Goal: Transaction & Acquisition: Download file/media

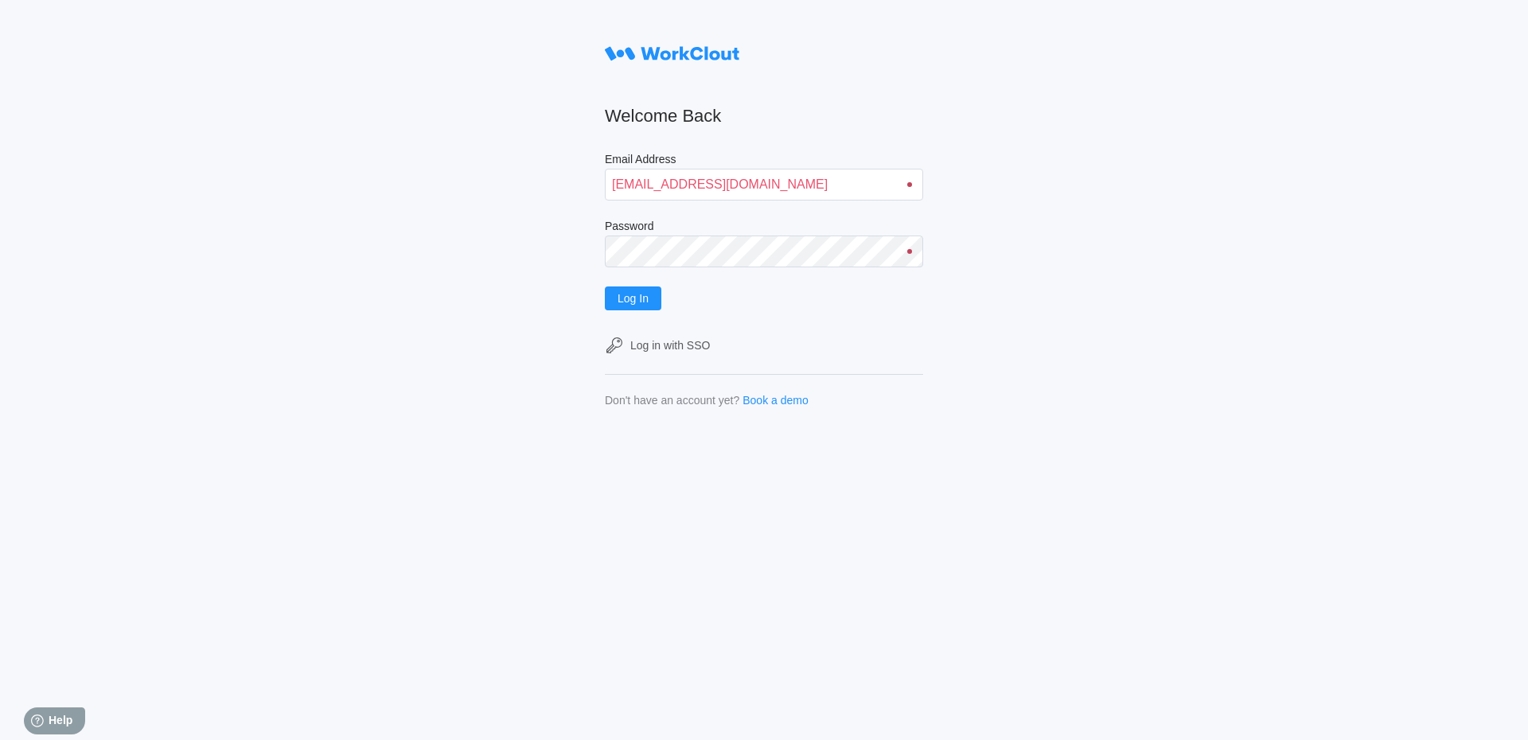
type input "[EMAIL_ADDRESS][DOMAIN_NAME]"
click at [605, 287] on button "Log In" at bounding box center [633, 299] width 57 height 24
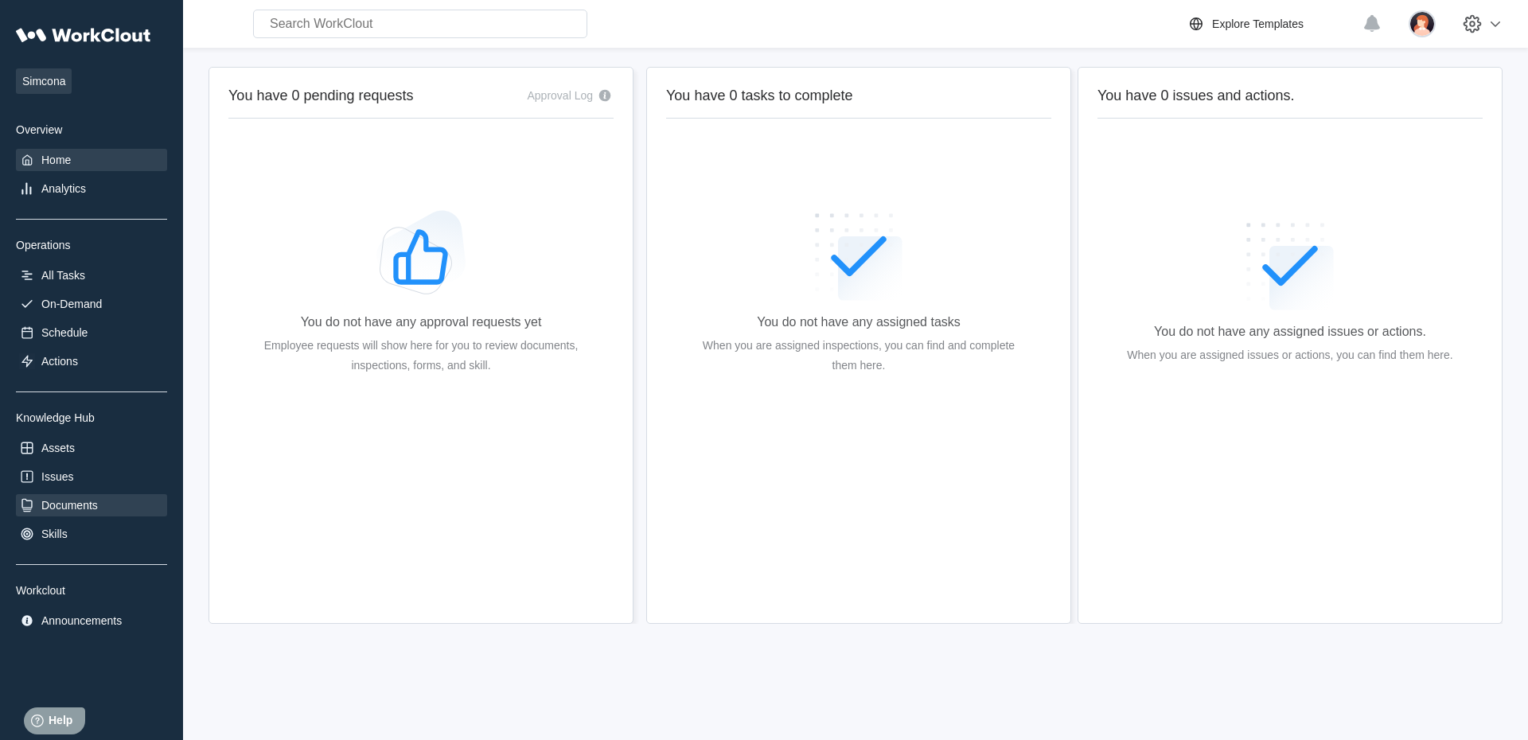
click at [109, 509] on div "Documents" at bounding box center [91, 505] width 151 height 22
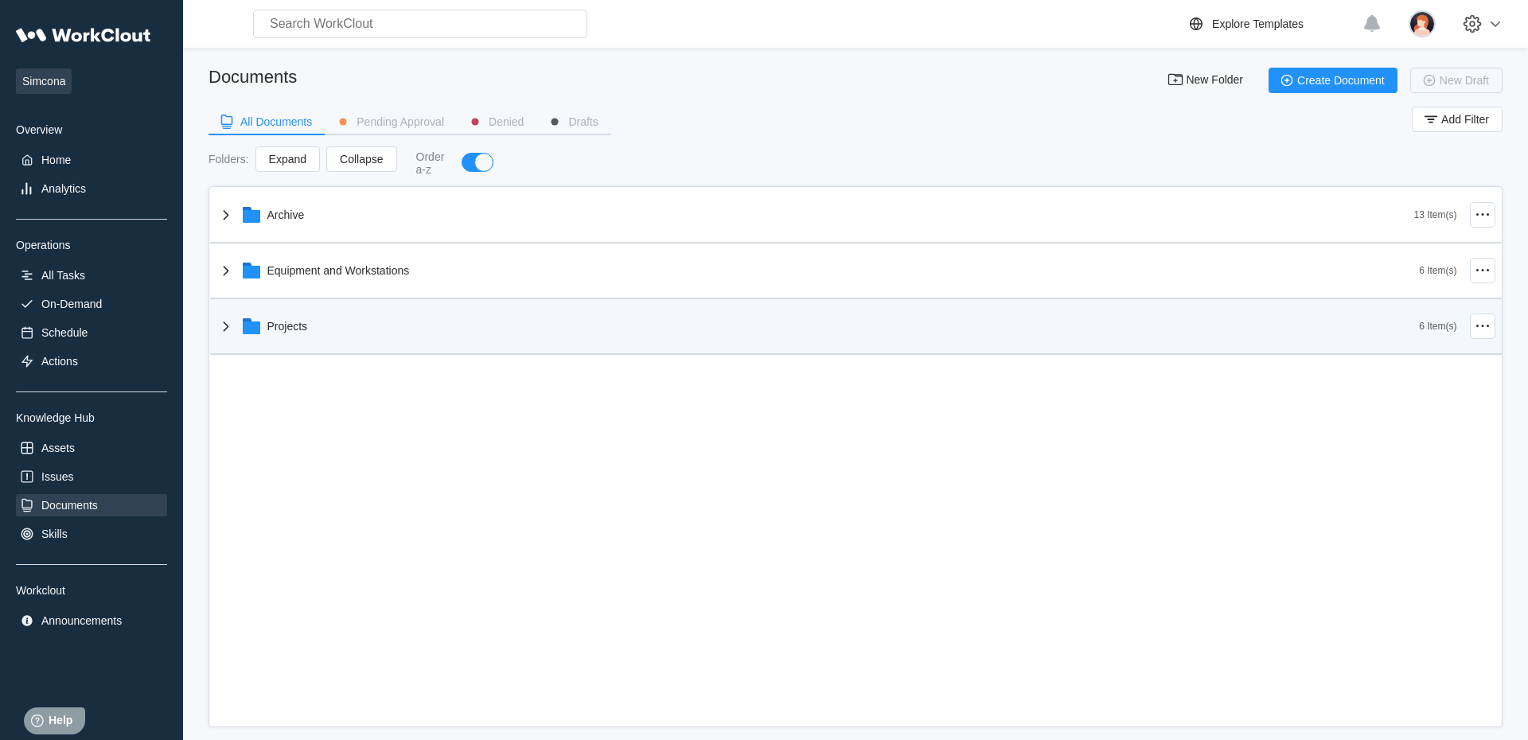
click at [309, 335] on div "Projects" at bounding box center [817, 326] width 1203 height 41
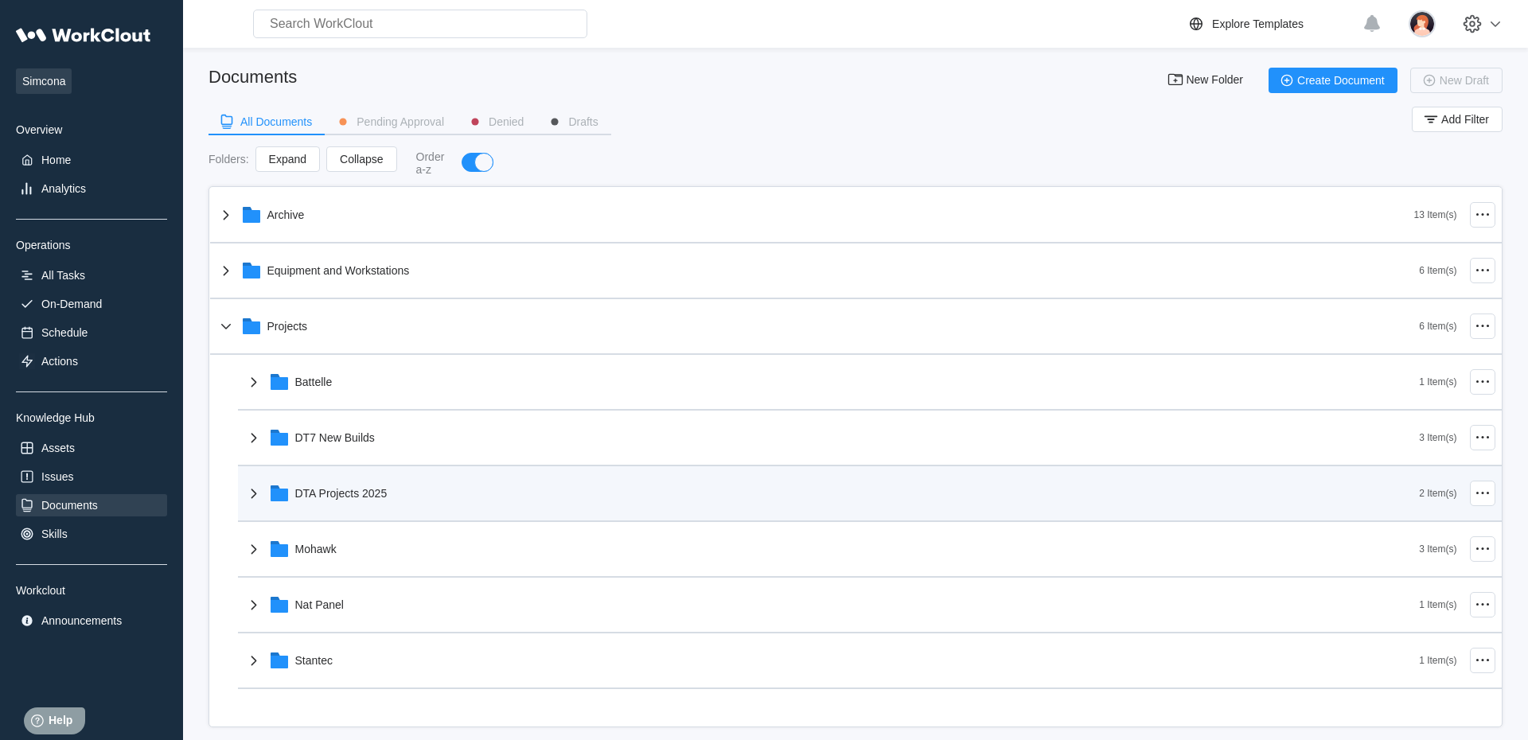
click at [306, 504] on div "DTA Projects 2025" at bounding box center [832, 493] width 1176 height 41
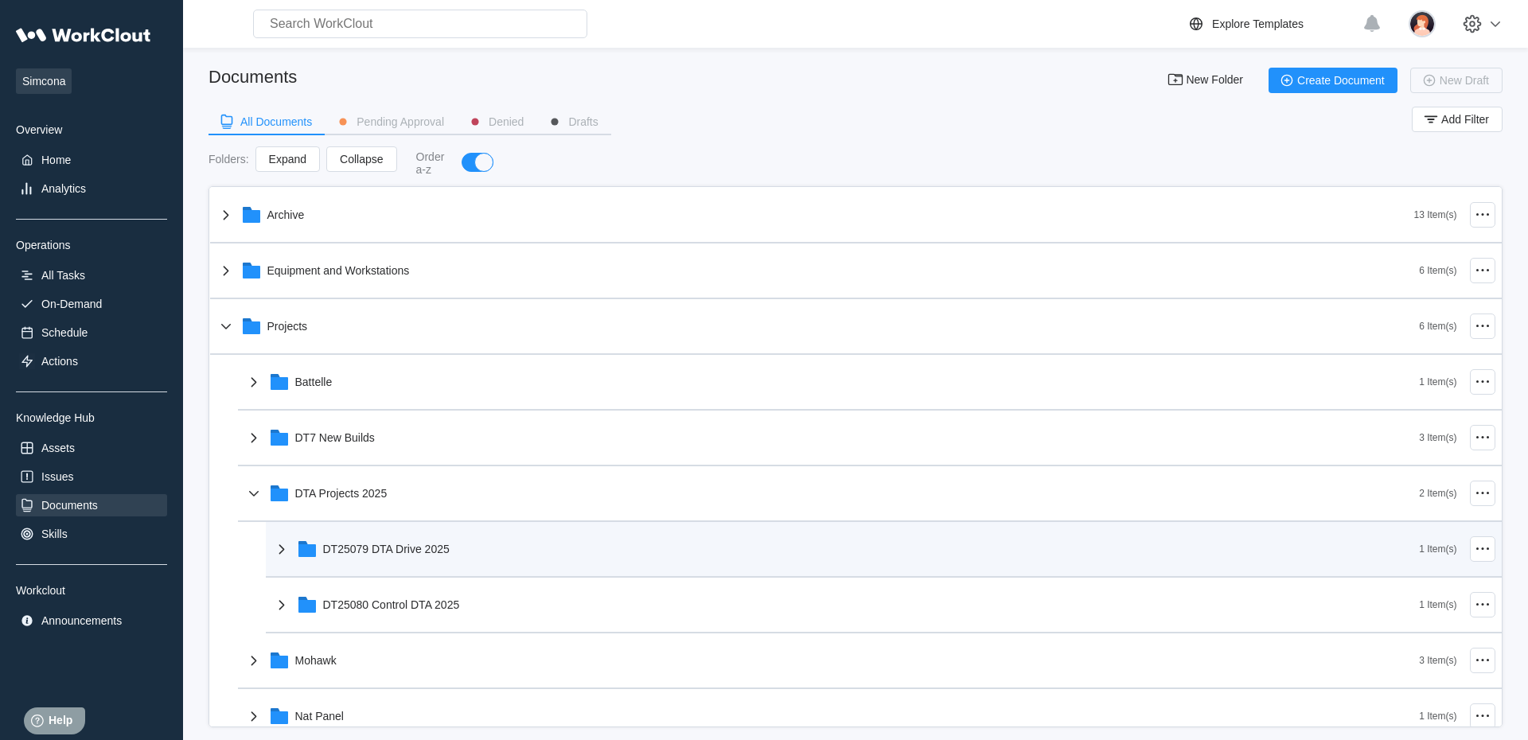
click at [326, 565] on div "DT25079 DTA Drive 2025" at bounding box center [846, 548] width 1148 height 41
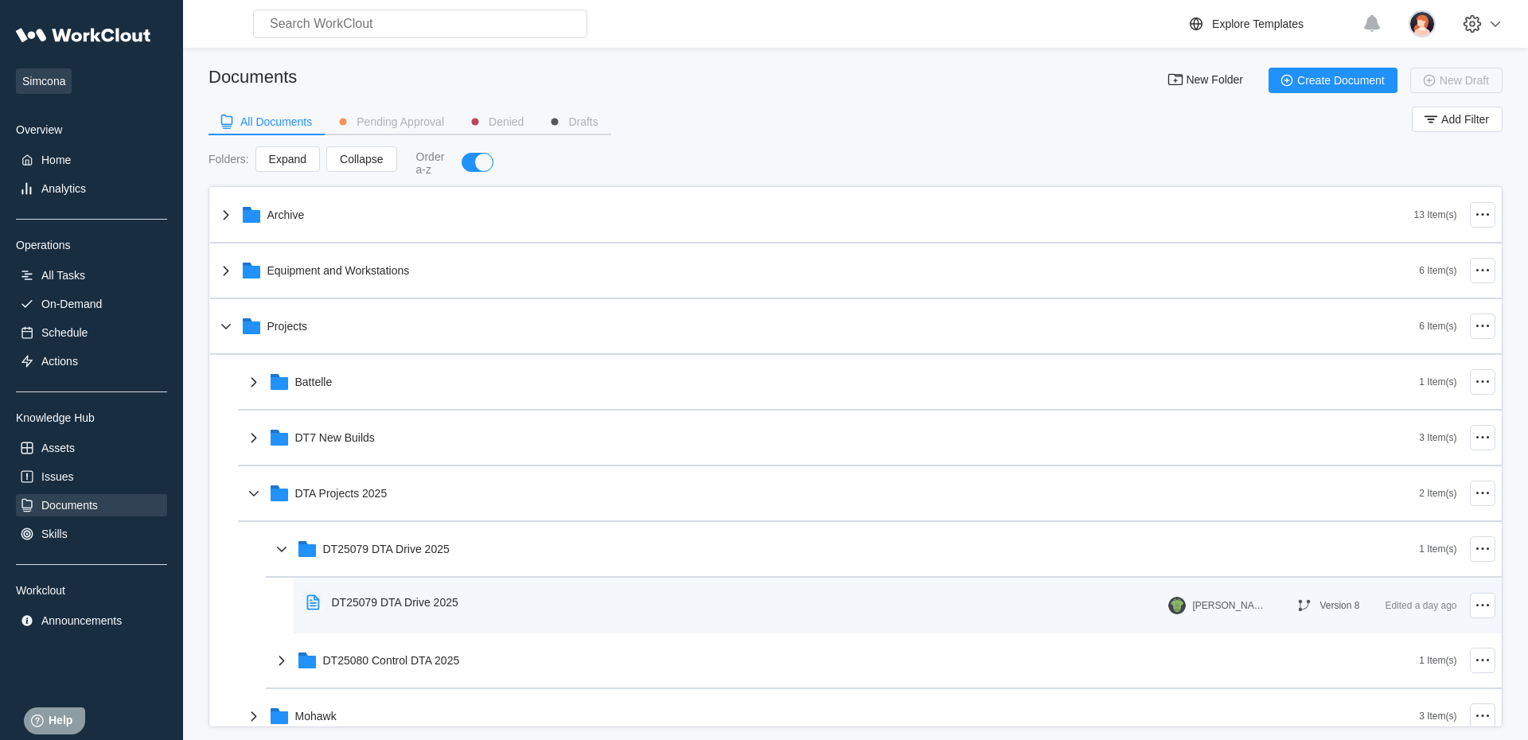
click at [347, 612] on div "DT25079 DTA Drive 2025" at bounding box center [385, 602] width 171 height 37
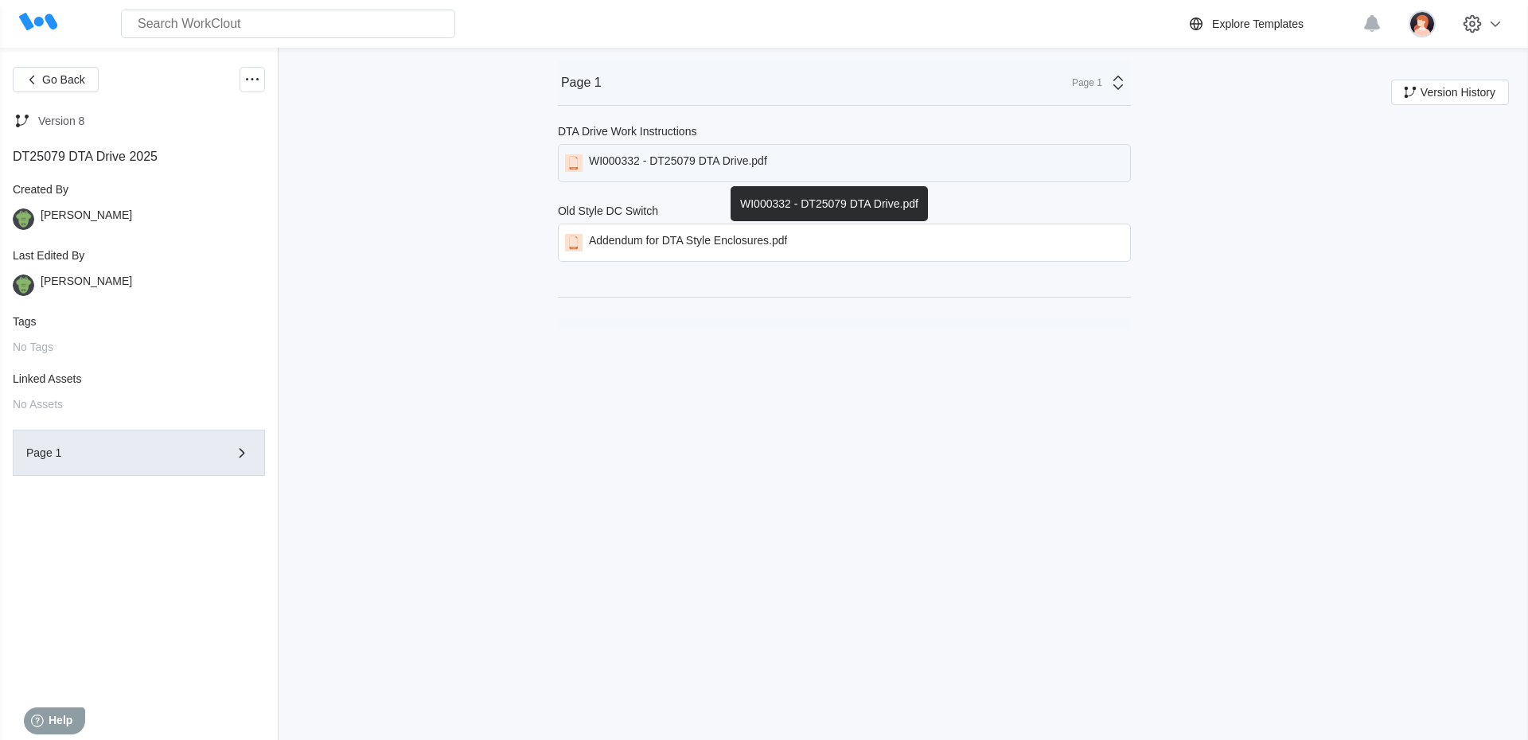
click at [661, 174] on div "WI000332 - DT25079 DTA Drive.pdf" at bounding box center [844, 163] width 573 height 38
